Goal: Task Accomplishment & Management: Manage account settings

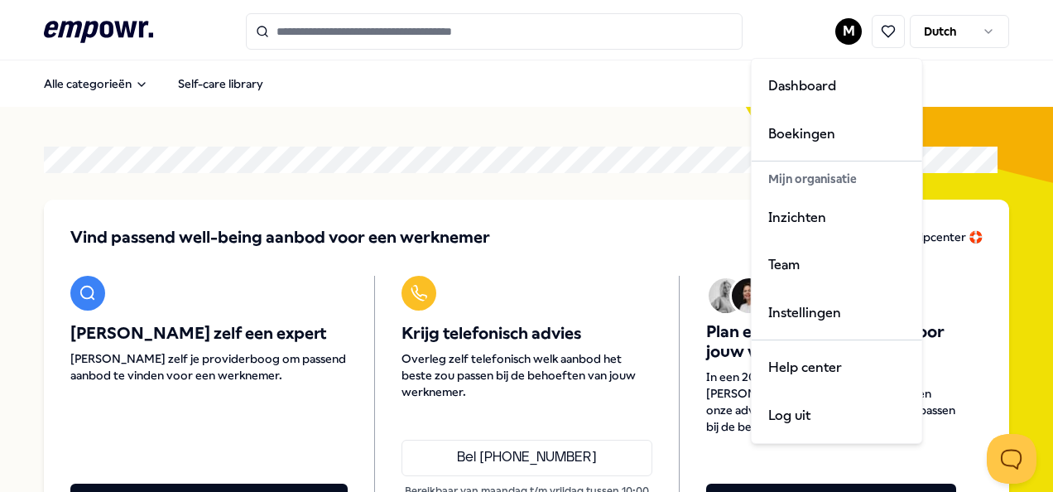
click at [838, 26] on html ".empowr-logo_svg__cls-1{fill:#03032f} M Dutch Alle categorieën Self-care librar…" at bounding box center [526, 246] width 1053 height 492
click at [809, 134] on div "Boekingen" at bounding box center [837, 134] width 164 height 48
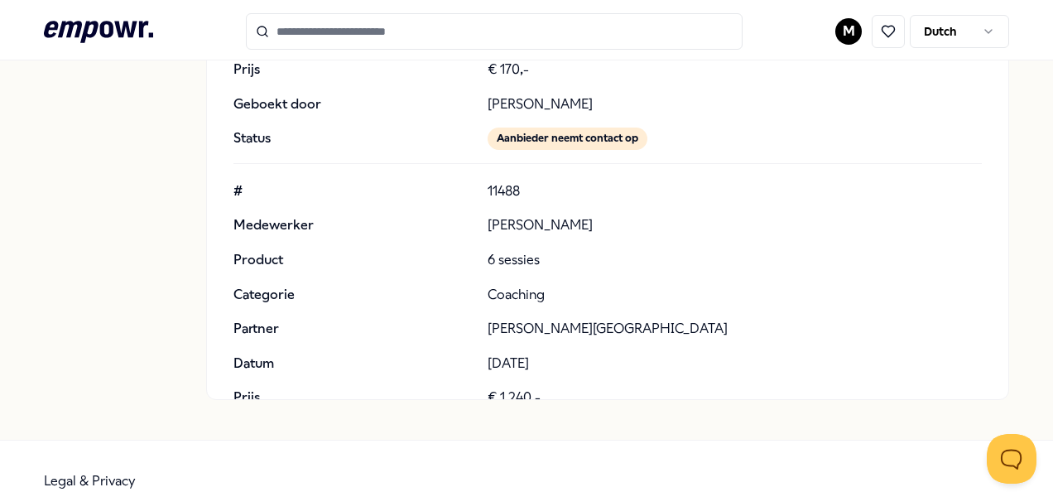
scroll to position [448, 0]
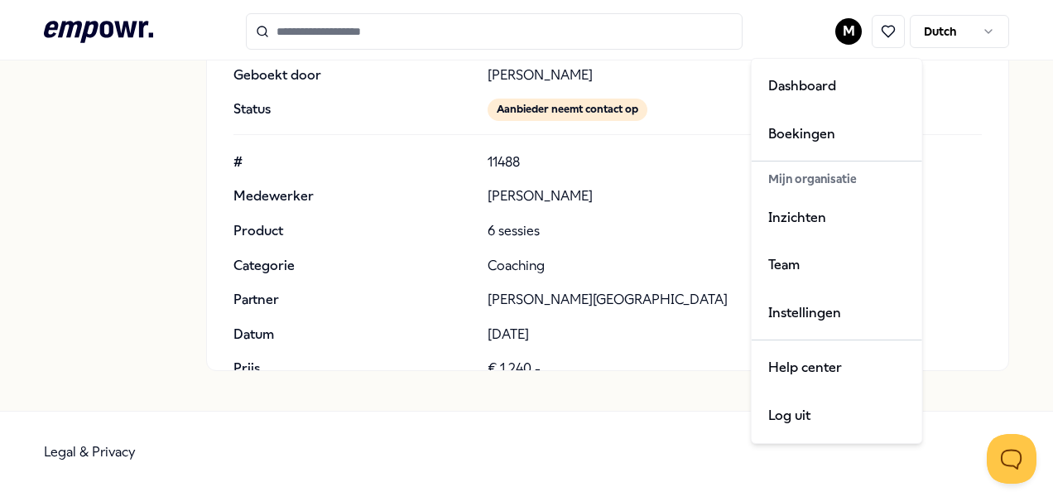
click at [685, 335] on html ".empowr-logo_svg__cls-1{fill:#03032f} M Dutch [PERSON_NAME] Dashboard Boekingen…" at bounding box center [526, 246] width 1053 height 492
click at [646, 203] on html ".empowr-logo_svg__cls-1{fill:#03032f} M Dutch [PERSON_NAME] Dashboard Boekingen…" at bounding box center [526, 246] width 1053 height 492
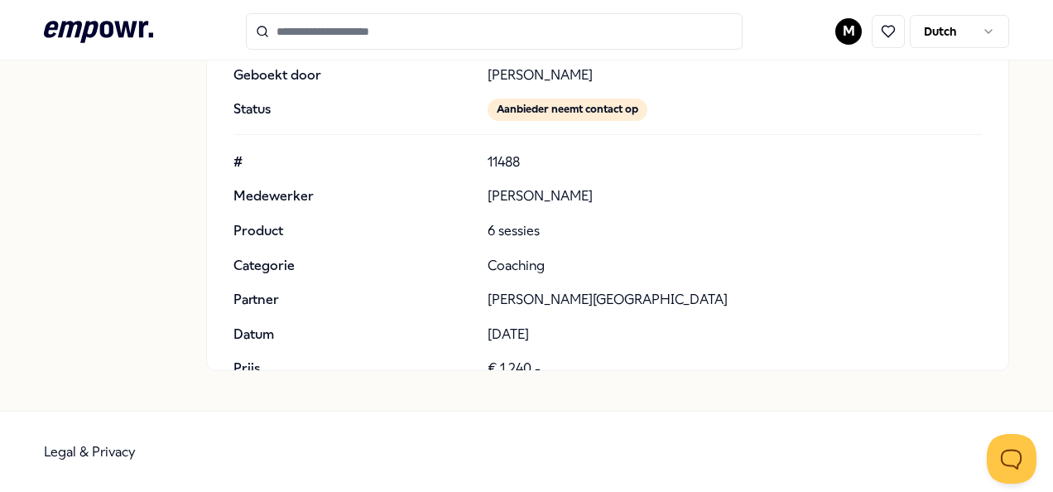
drag, startPoint x: 1040, startPoint y: 284, endPoint x: 1045, endPoint y: 316, distance: 32.7
click at [1045, 316] on main ".empowr-logo_svg__cls-1{fill:#03032f} M Dutch [PERSON_NAME] Dashboard Boekingen…" at bounding box center [526, 246] width 1053 height 492
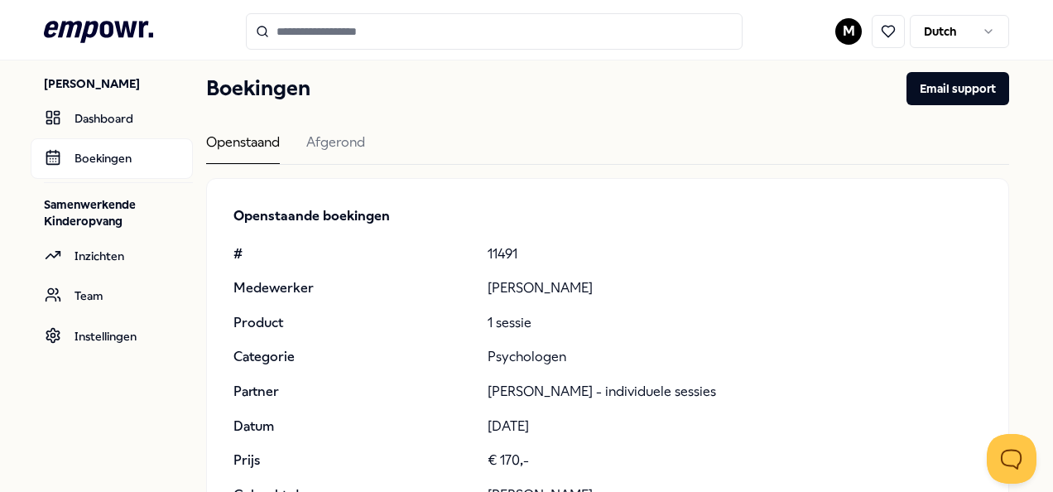
scroll to position [0, 0]
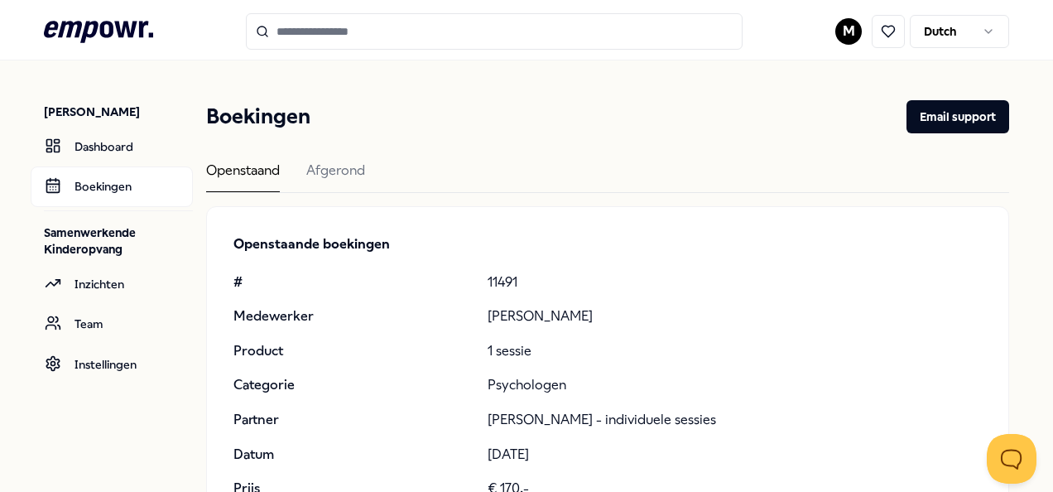
click at [684, 317] on p "[PERSON_NAME]" at bounding box center [735, 316] width 494 height 22
click at [822, 300] on div "# 11491 Medewerker [PERSON_NAME] Product 1 sessie Categorie Psychologen Partner…" at bounding box center [607, 420] width 748 height 297
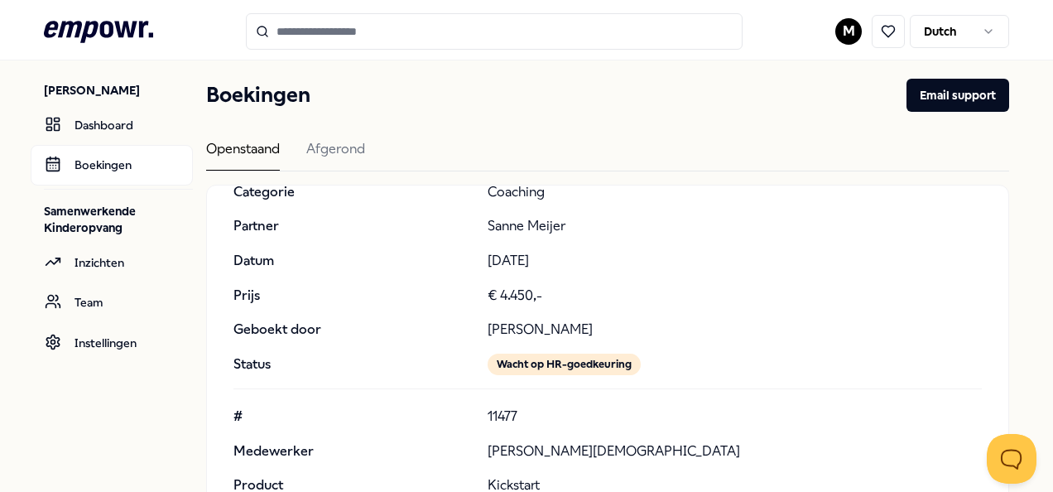
scroll to position [8, 0]
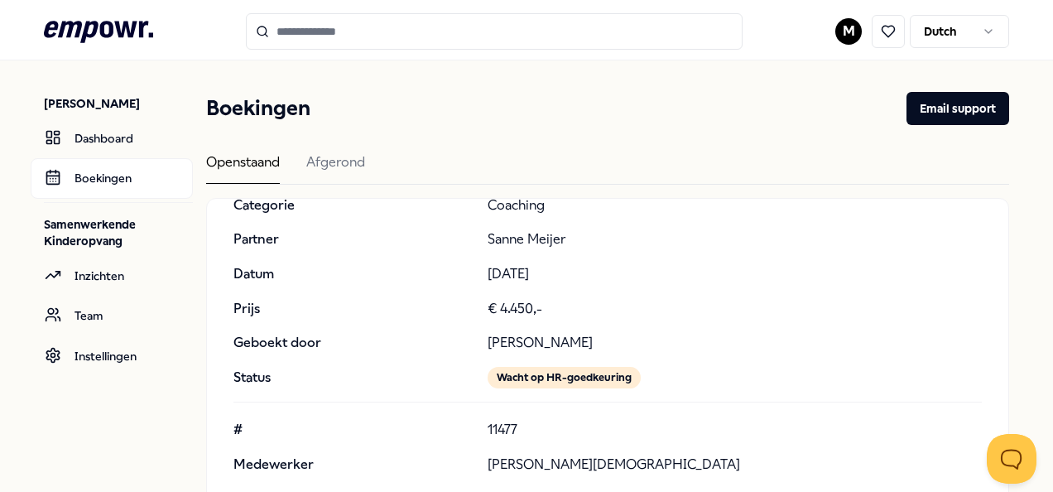
click at [876, 310] on p "€ 4.450,-" at bounding box center [735, 309] width 494 height 22
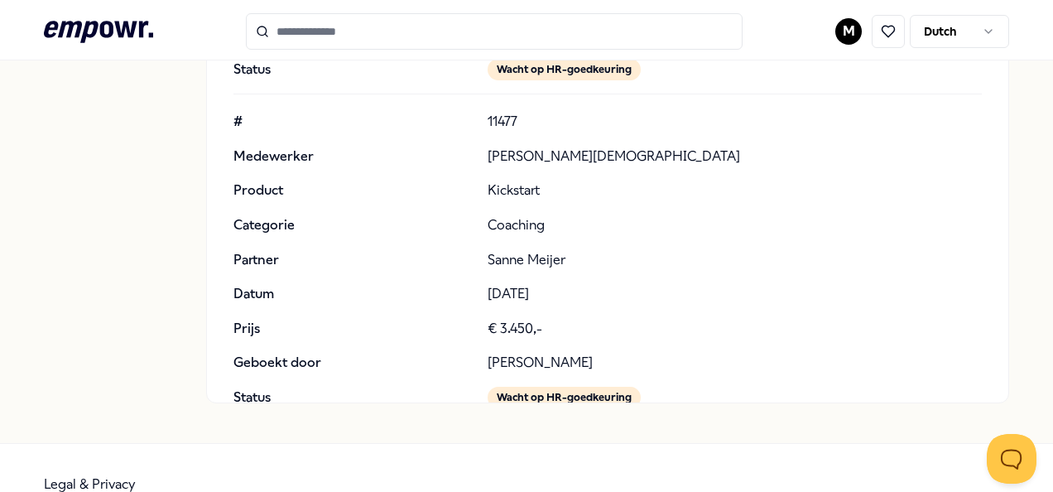
scroll to position [425, 0]
